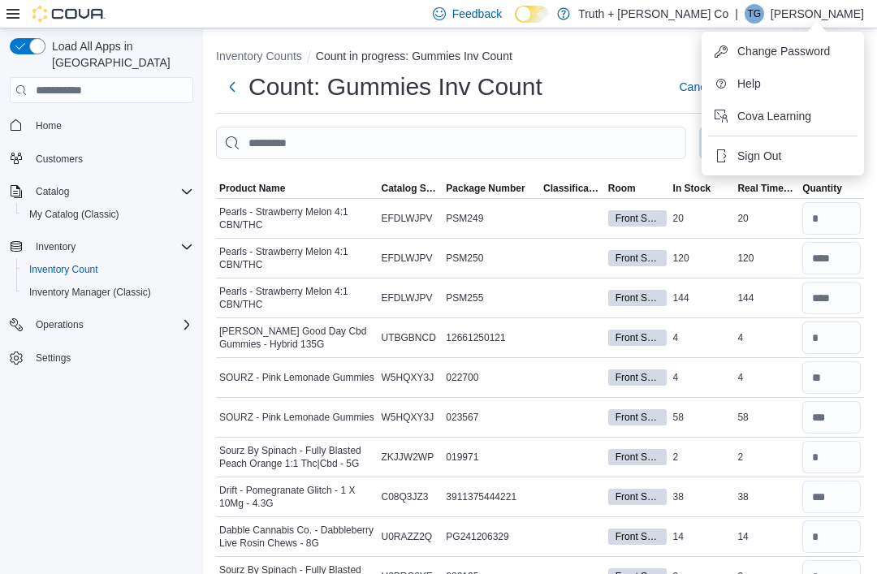
click at [799, 155] on button "Sign Out" at bounding box center [782, 156] width 149 height 26
